Goal: Task Accomplishment & Management: Use online tool/utility

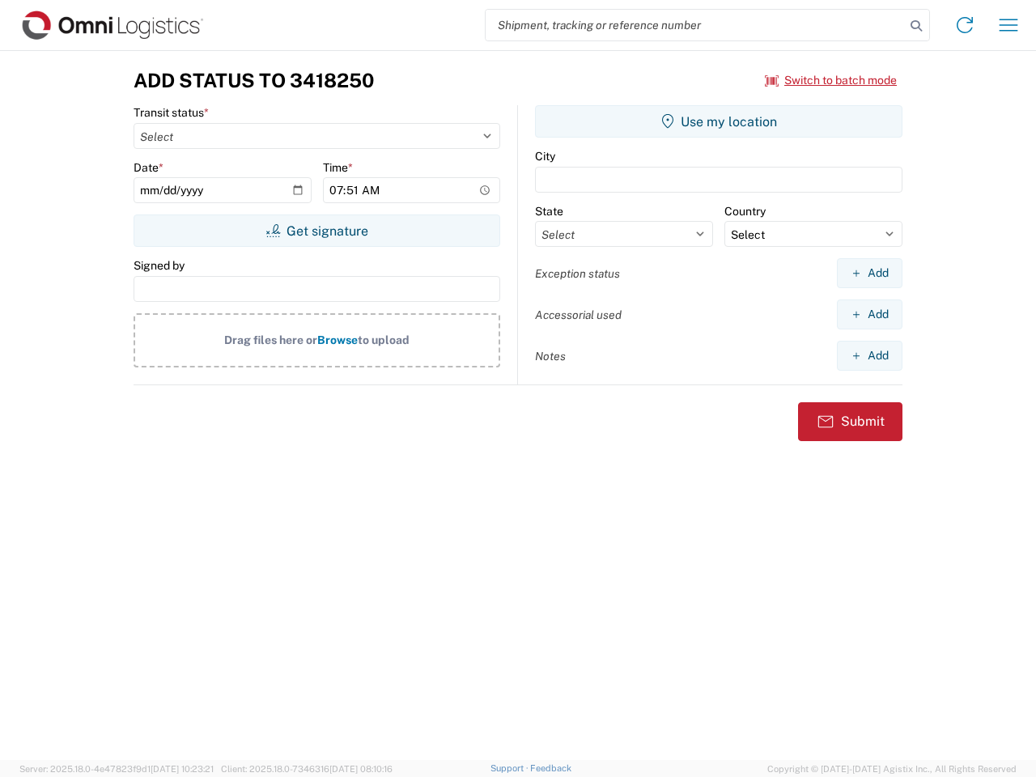
click at [695, 25] on input "search" at bounding box center [694, 25] width 419 height 31
click at [916, 26] on icon at bounding box center [916, 26] width 23 height 23
click at [964, 25] on icon at bounding box center [964, 25] width 26 height 26
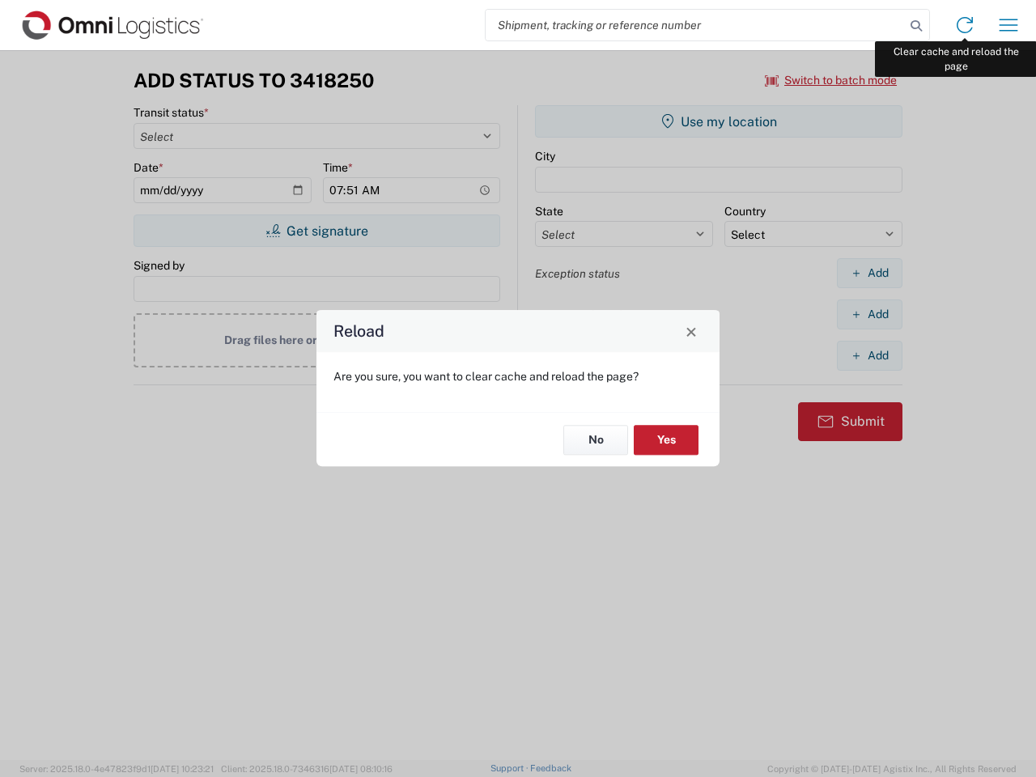
click at [1008, 25] on div "Reload Are you sure, you want to clear cache and reload the page? No Yes" at bounding box center [518, 388] width 1036 height 777
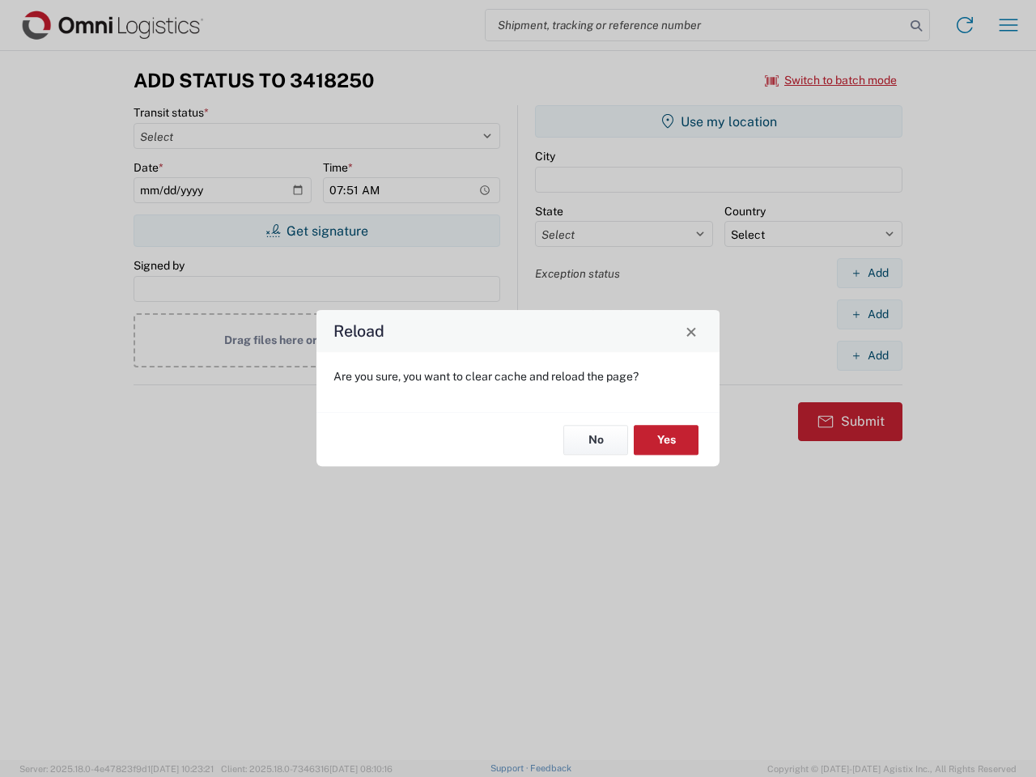
click at [831, 80] on div "Reload Are you sure, you want to clear cache and reload the page? No Yes" at bounding box center [518, 388] width 1036 height 777
click at [316, 231] on div "Reload Are you sure, you want to clear cache and reload the page? No Yes" at bounding box center [518, 388] width 1036 height 777
click at [718, 121] on div "Reload Are you sure, you want to clear cache and reload the page? No Yes" at bounding box center [518, 388] width 1036 height 777
click at [869, 273] on div "Reload Are you sure, you want to clear cache and reload the page? No Yes" at bounding box center [518, 388] width 1036 height 777
click at [869, 314] on div "Reload Are you sure, you want to clear cache and reload the page? No Yes" at bounding box center [518, 388] width 1036 height 777
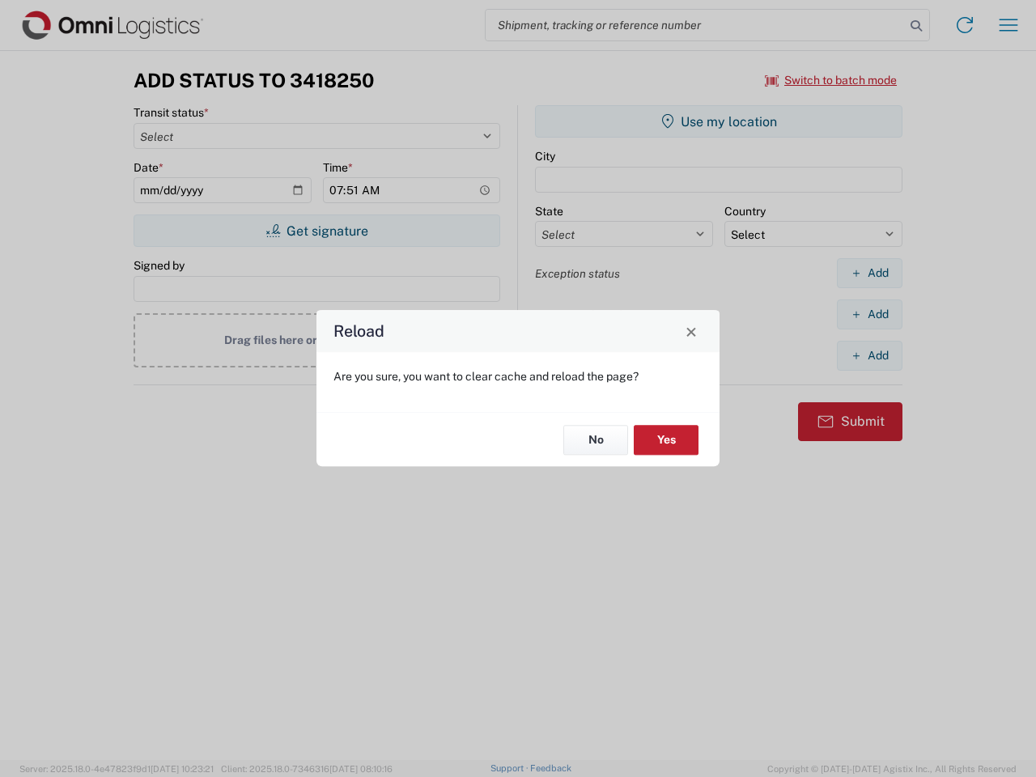
click at [869, 355] on div "Reload Are you sure, you want to clear cache and reload the page? No Yes" at bounding box center [518, 388] width 1036 height 777
